Goal: Task Accomplishment & Management: Use online tool/utility

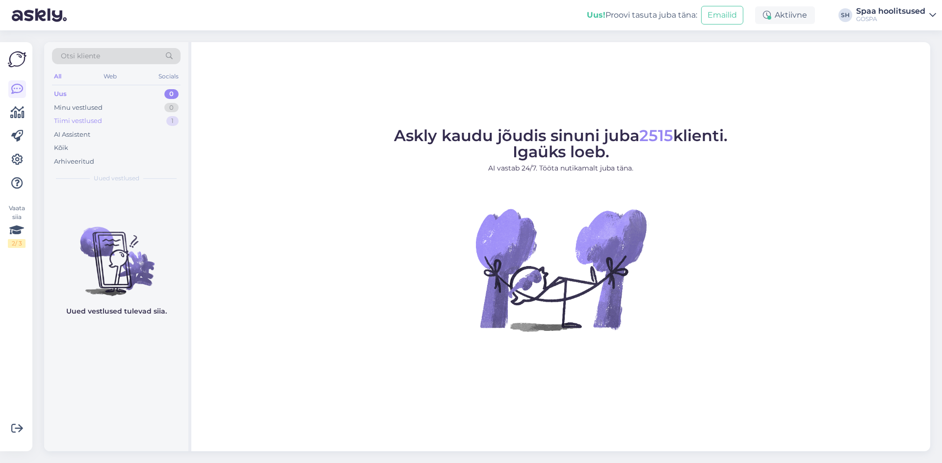
click at [72, 121] on div "Tiimi vestlused" at bounding box center [78, 121] width 48 height 10
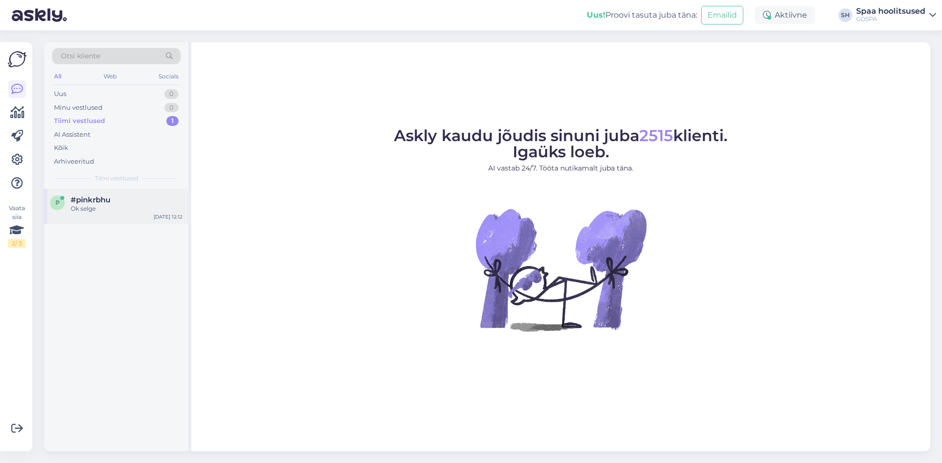
click at [115, 209] on div "Ok selge" at bounding box center [127, 208] width 112 height 9
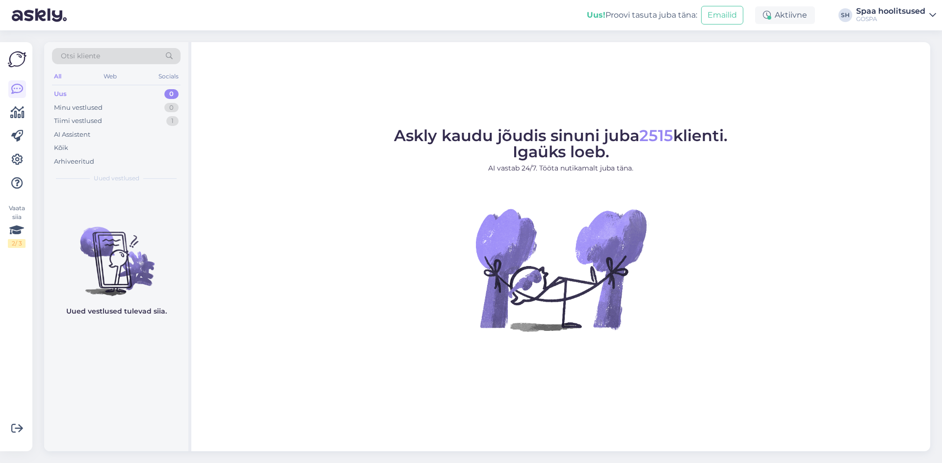
click at [87, 105] on div "Minu vestlused" at bounding box center [78, 108] width 49 height 10
click at [106, 124] on div "Tiimi vestlused 1" at bounding box center [116, 121] width 128 height 14
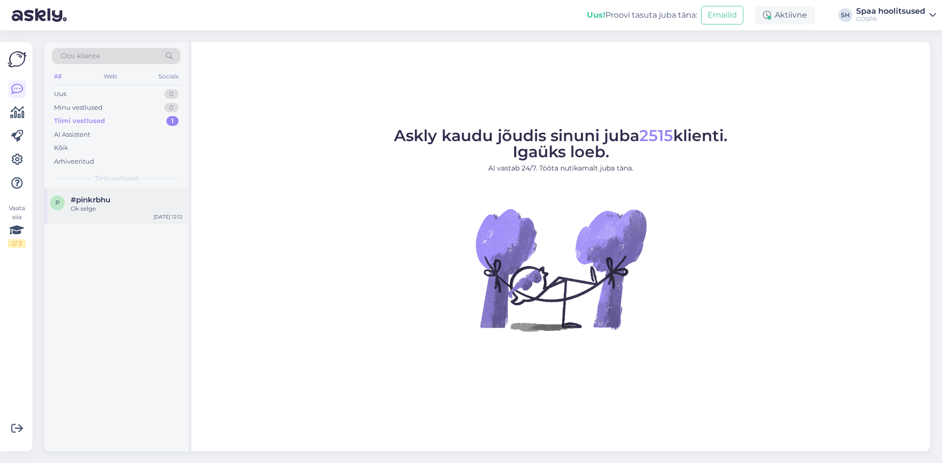
click at [81, 203] on span "#pinkrbhu" at bounding box center [91, 200] width 40 height 9
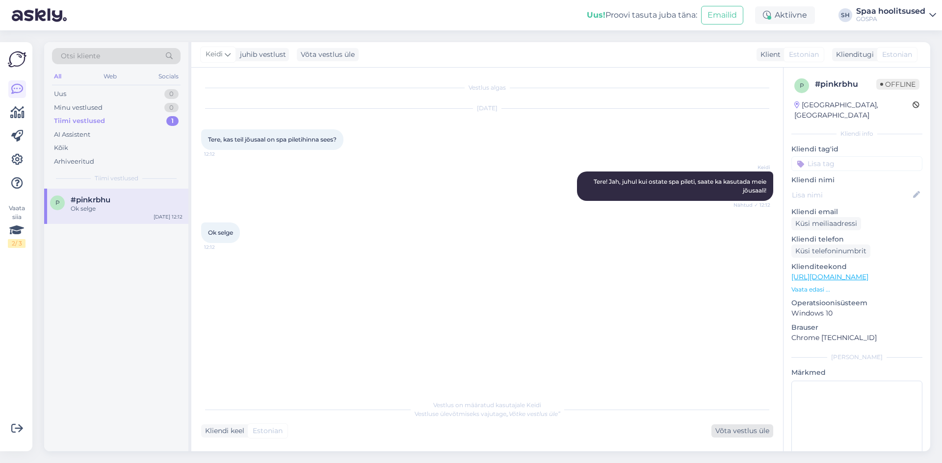
click at [754, 437] on div "Võta vestlus üle" at bounding box center [742, 431] width 62 height 13
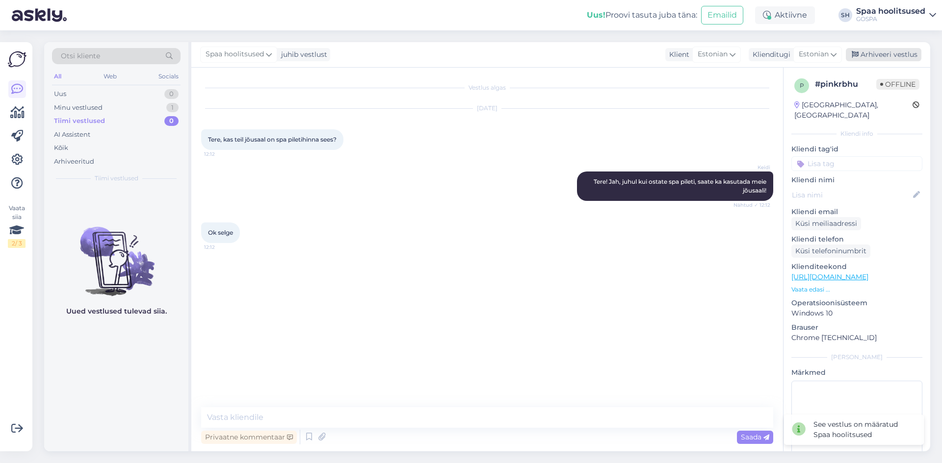
click at [864, 60] on div "Arhiveeri vestlus" at bounding box center [883, 54] width 76 height 13
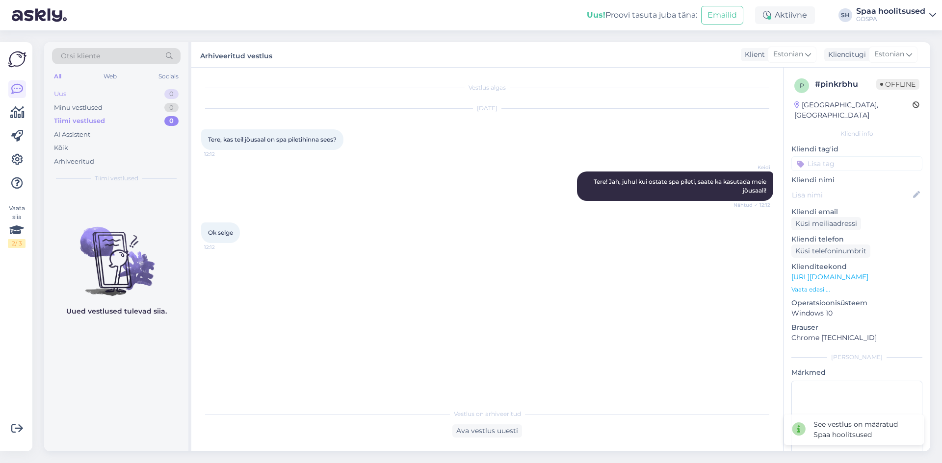
click at [106, 94] on div "Uus 0" at bounding box center [116, 94] width 128 height 14
click at [99, 103] on div "Minu vestlused" at bounding box center [78, 108] width 49 height 10
